Goal: Task Accomplishment & Management: Use online tool/utility

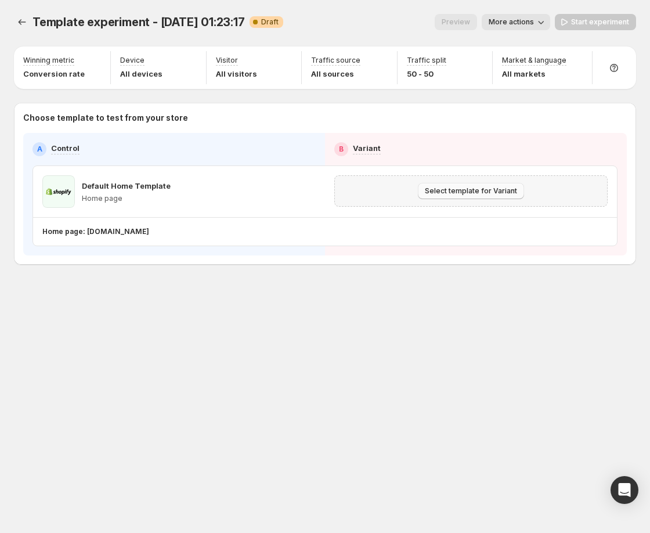
click at [435, 192] on span "Select template for Variant" at bounding box center [471, 190] width 92 height 9
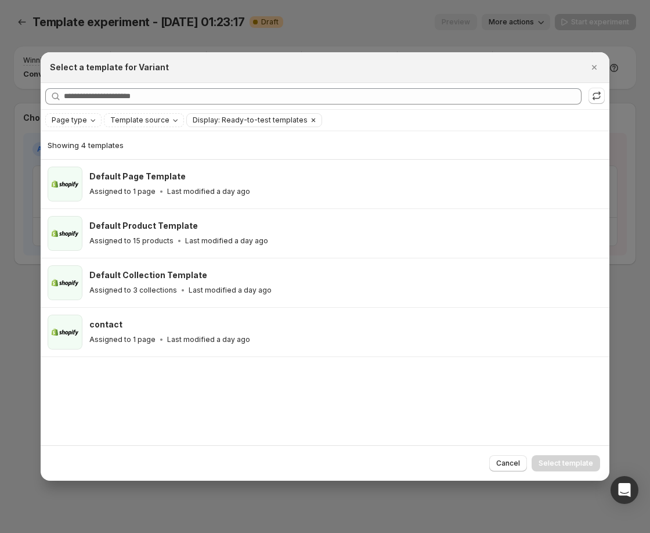
click at [308, 117] on button "Clear" at bounding box center [314, 120] width 12 height 13
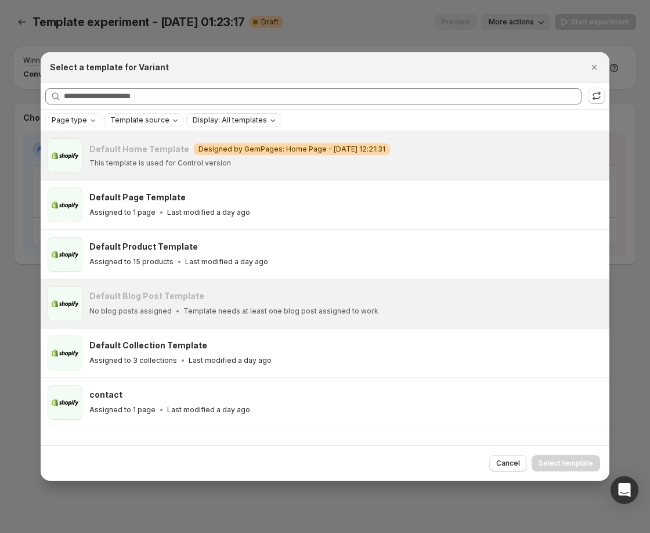
click at [304, 118] on div "Page type Template source Display: All templates" at bounding box center [324, 120] width 559 height 14
click at [591, 65] on icon "Close" at bounding box center [595, 68] width 12 height 12
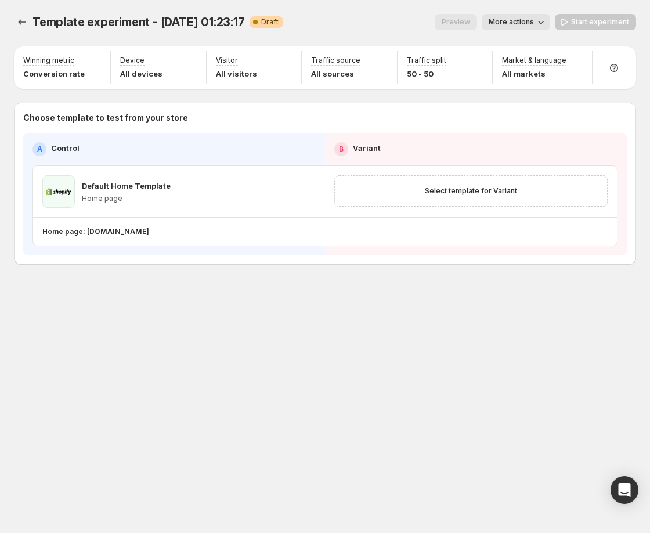
click at [193, 300] on div "Template experiment - Sep 18, 01:23:17. This page is ready Template experiment …" at bounding box center [325, 163] width 650 height 327
click at [312, 290] on div "Template experiment - Sep 18, 01:23:17. This page is ready Template experiment …" at bounding box center [325, 163] width 650 height 327
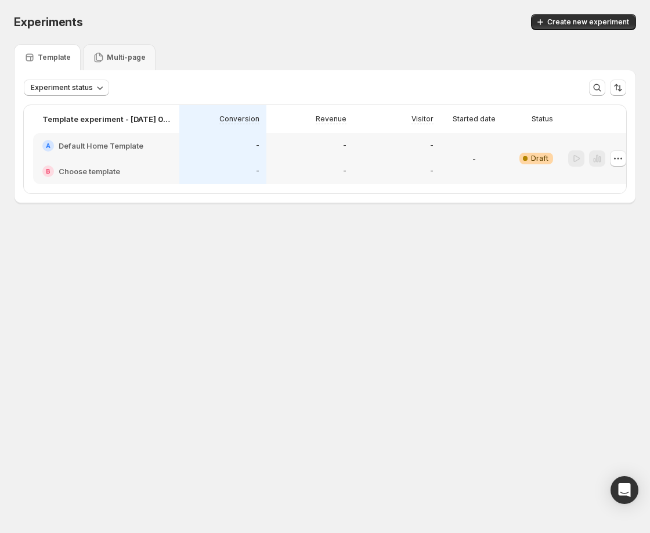
click at [251, 160] on div "-" at bounding box center [222, 171] width 87 height 26
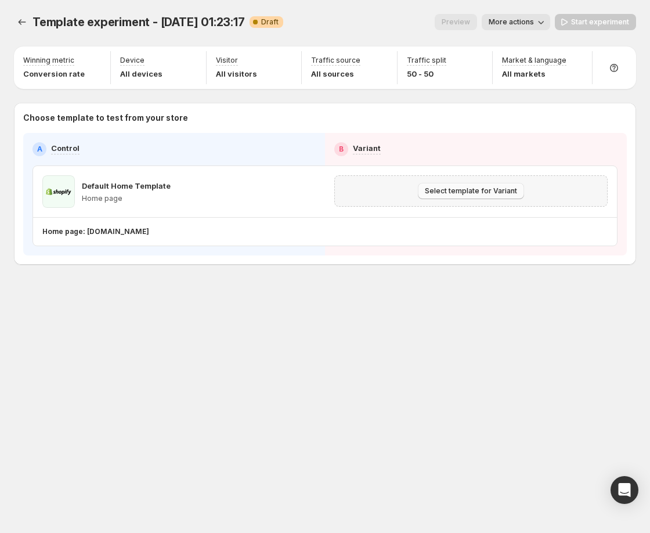
click at [449, 194] on span "Select template for Variant" at bounding box center [471, 190] width 92 height 9
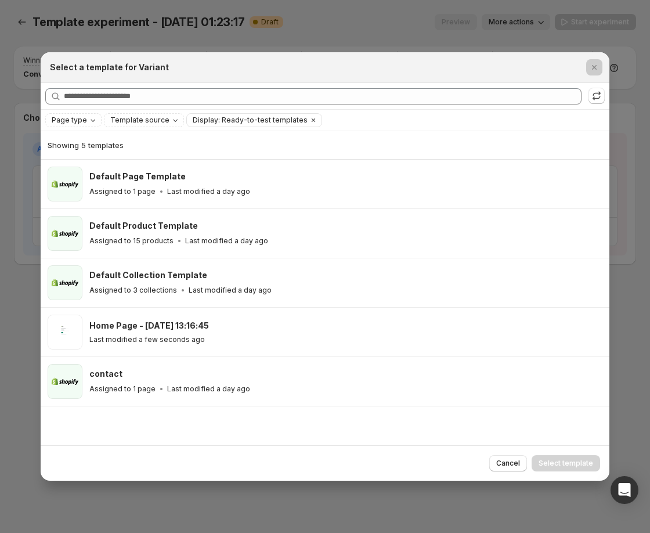
click at [385, 30] on div at bounding box center [325, 266] width 650 height 533
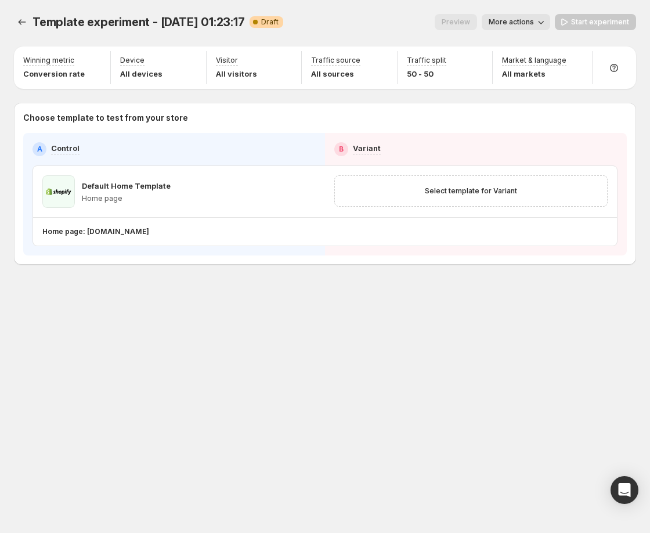
click at [93, 323] on div "Template experiment - Sep 18, 01:23:17. This page is ready Template experiment …" at bounding box center [325, 163] width 650 height 327
